Goal: Navigation & Orientation: Find specific page/section

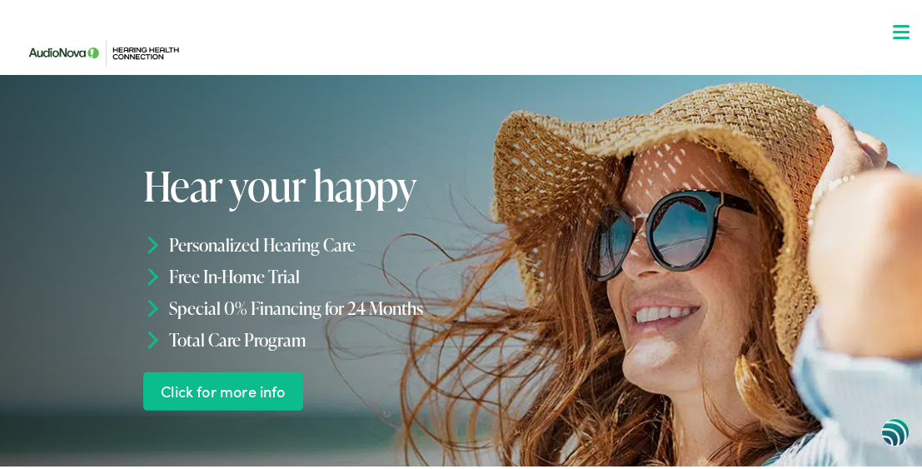
click at [245, 385] on link "Click for more info" at bounding box center [223, 387] width 161 height 39
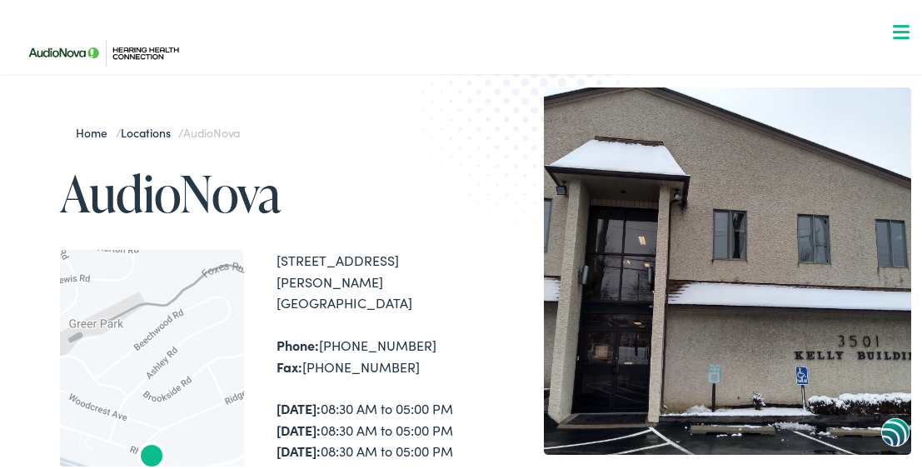
scroll to position [198, 0]
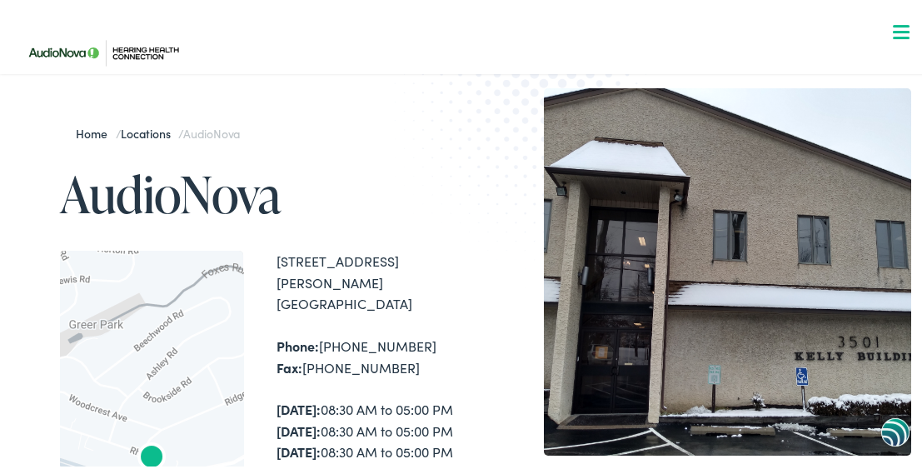
click at [330, 281] on div "3501 W. Chester Pike, Suite 101 Newtown Square , PA 19073" at bounding box center [371, 279] width 191 height 64
click at [327, 286] on div "3501 W. Chester Pike, Suite 101 Newtown Square , PA 19073" at bounding box center [371, 279] width 191 height 64
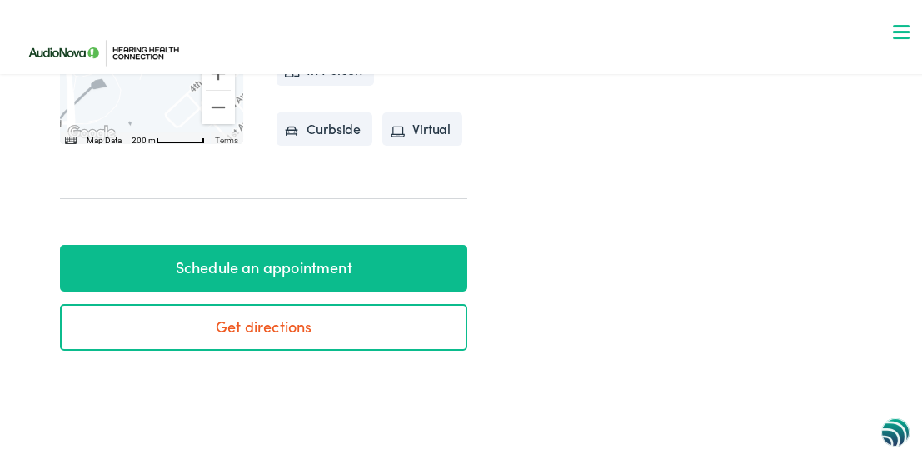
scroll to position [793, 0]
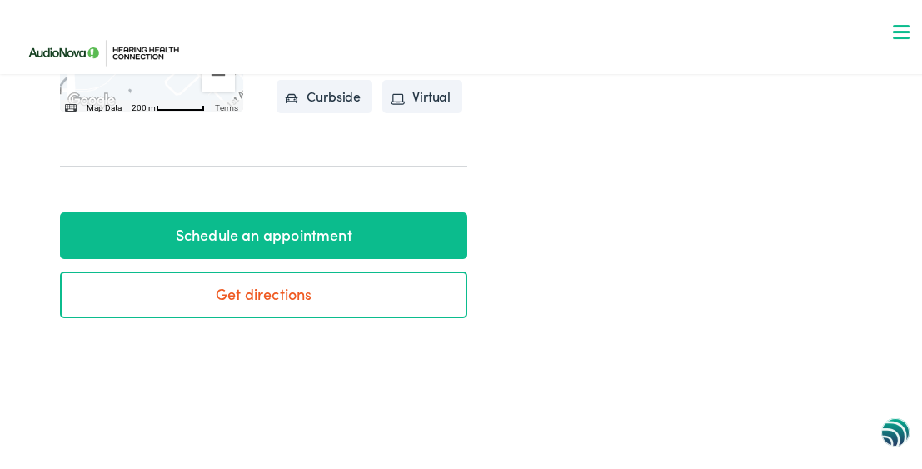
click at [324, 315] on link "Get directions" at bounding box center [263, 291] width 407 height 47
